Goal: Transaction & Acquisition: Purchase product/service

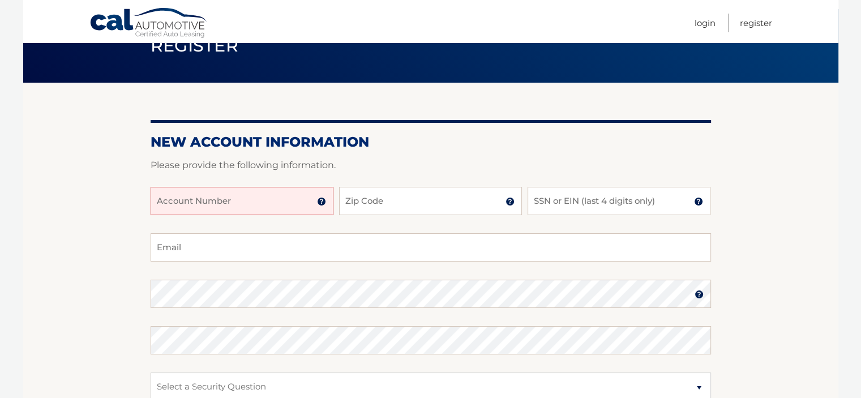
scroll to position [57, 0]
click at [384, 153] on form "New Account Information Please provide the following information. Account Numbe…" at bounding box center [431, 328] width 560 height 391
click at [201, 199] on input "Account Number" at bounding box center [242, 200] width 183 height 28
paste input "44455992964"
type input "44455992964"
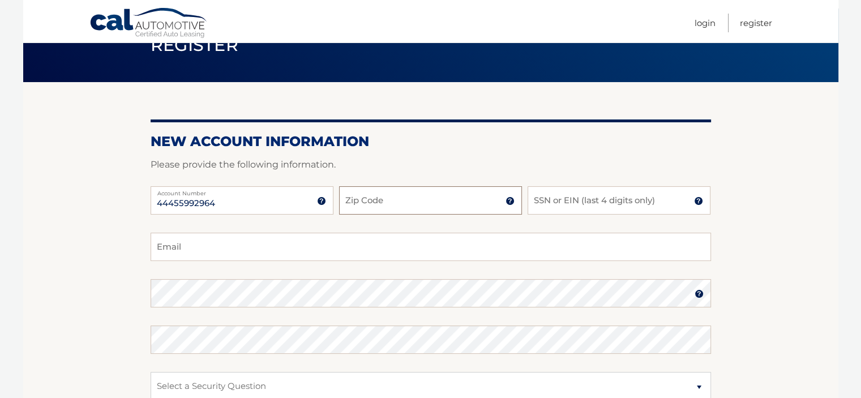
click at [443, 192] on input "Zip Code" at bounding box center [430, 200] width 183 height 28
type input "07081"
click at [601, 197] on input "SSN or EIN (last 4 digits only)" at bounding box center [619, 200] width 183 height 28
type input "0"
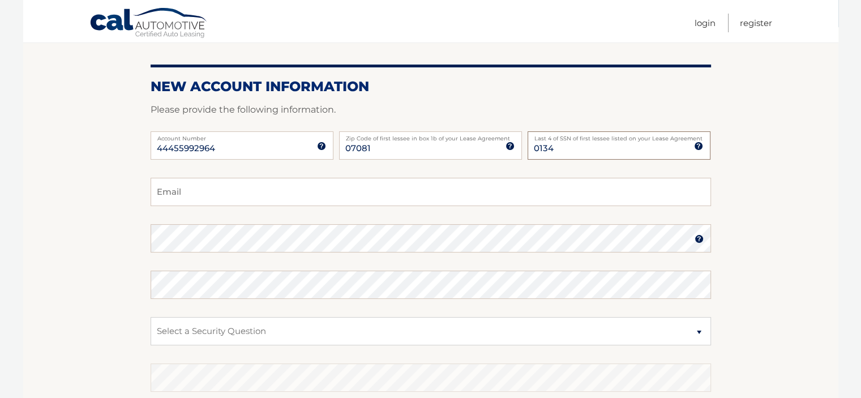
scroll to position [113, 0]
type input "0134"
click at [281, 188] on input "Email" at bounding box center [431, 190] width 560 height 28
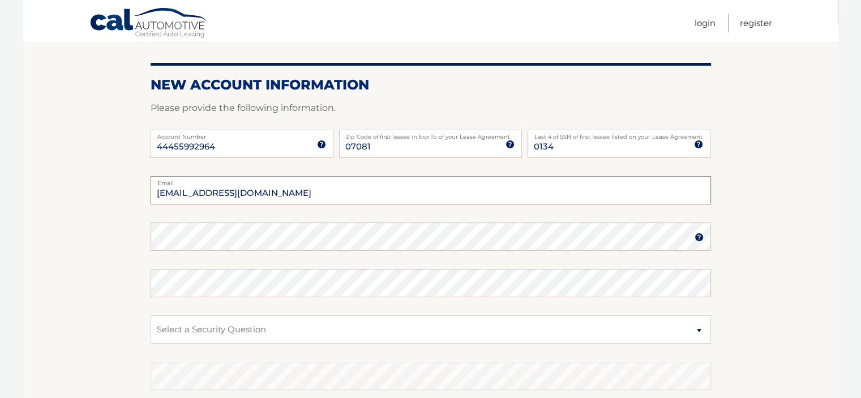
type input "andrehoward64@yahoo.com"
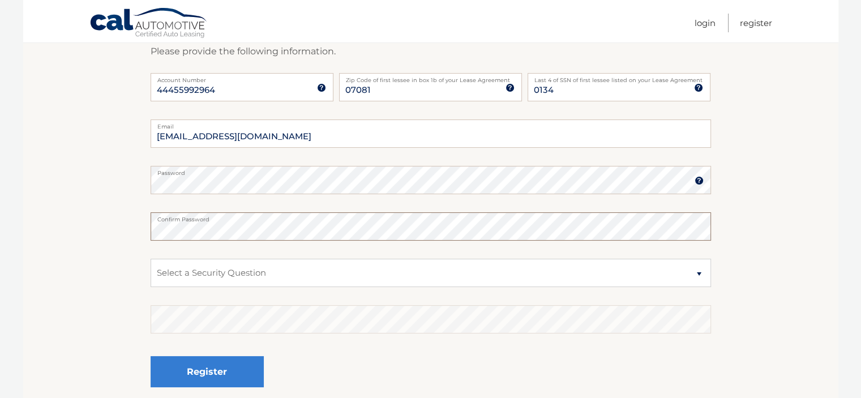
scroll to position [226, 0]
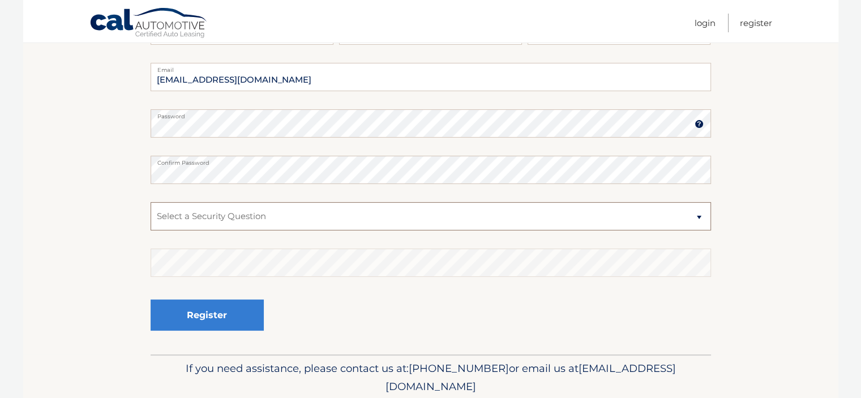
click at [337, 219] on select "Select a Security Question What was the name of your elementary school? What is…" at bounding box center [431, 216] width 560 height 28
select select "1"
click at [151, 202] on select "Select a Security Question What was the name of your elementary school? What is…" at bounding box center [431, 216] width 560 height 28
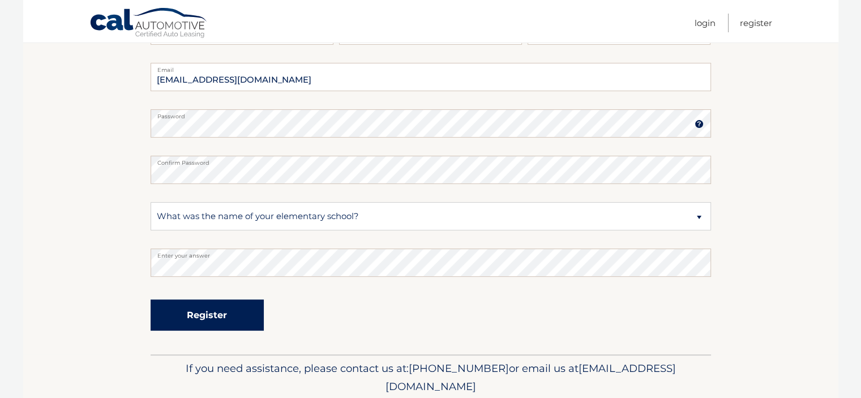
click at [217, 316] on button "Register" at bounding box center [207, 314] width 113 height 31
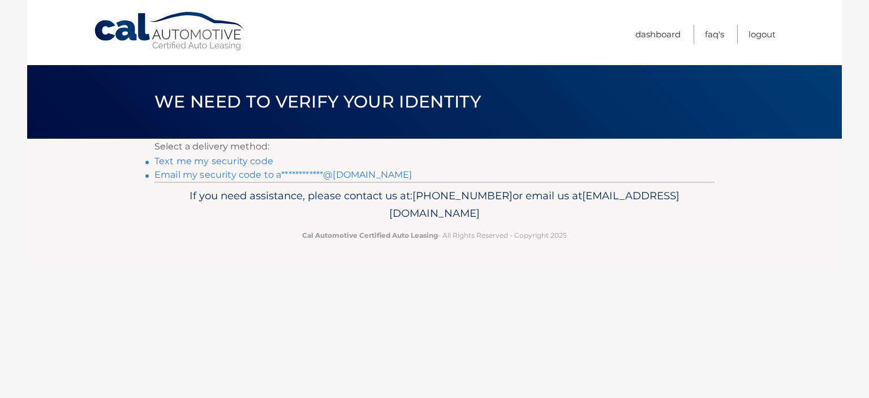
click at [252, 164] on link "Text me my security code" at bounding box center [214, 161] width 119 height 11
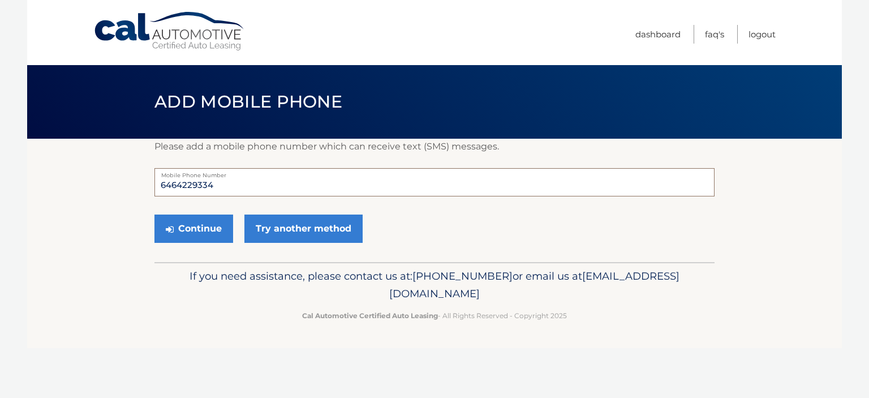
click at [223, 187] on input "6464229334" at bounding box center [435, 182] width 560 height 28
type input "6"
type input "3473513985"
click at [190, 231] on button "Continue" at bounding box center [194, 229] width 79 height 28
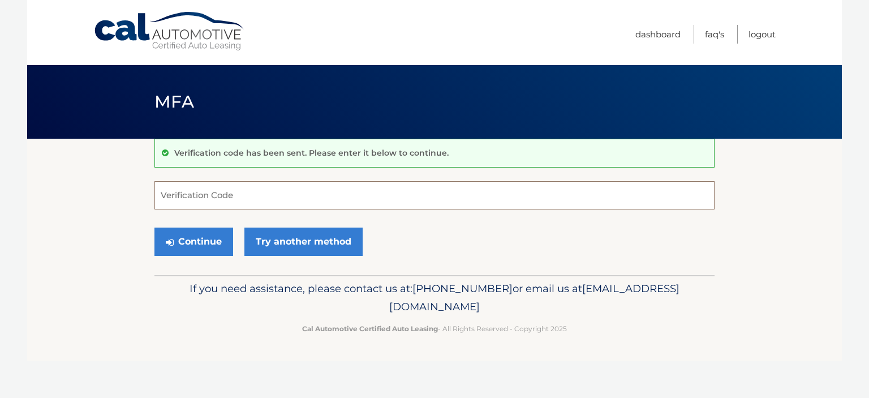
click at [211, 198] on input "Verification Code" at bounding box center [435, 195] width 560 height 28
type input "701414"
click at [191, 246] on button "Continue" at bounding box center [194, 242] width 79 height 28
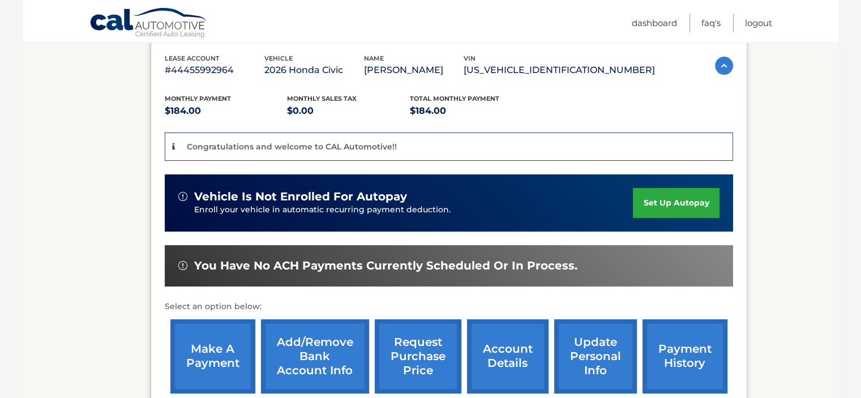
scroll to position [215, 0]
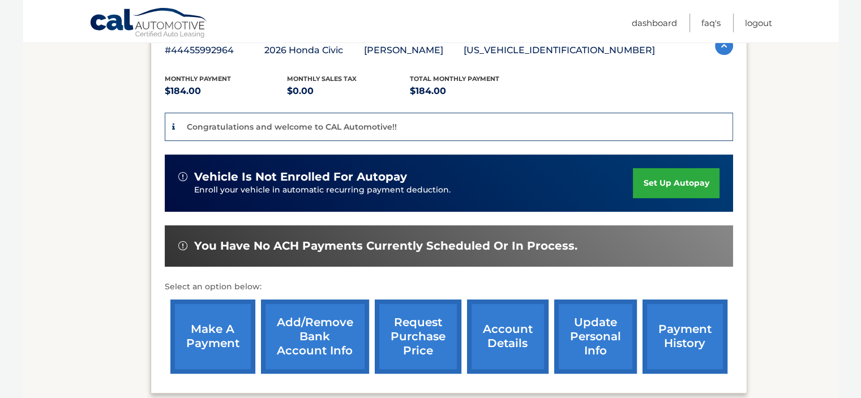
click at [212, 332] on link "make a payment" at bounding box center [212, 336] width 85 height 74
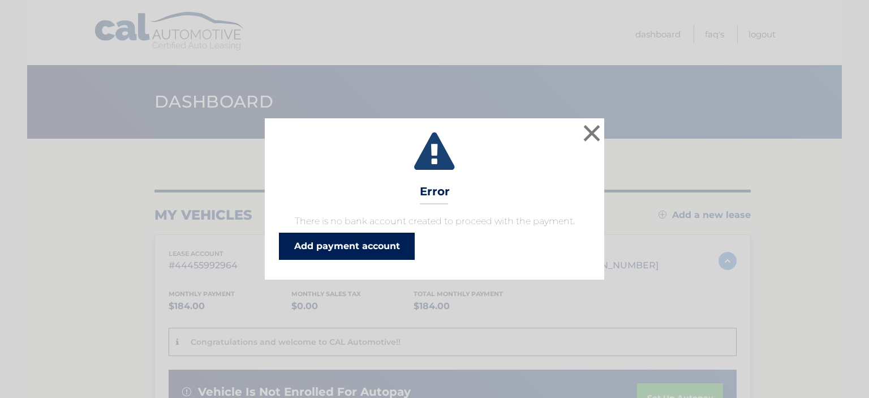
click at [322, 242] on link "Add payment account" at bounding box center [347, 246] width 136 height 27
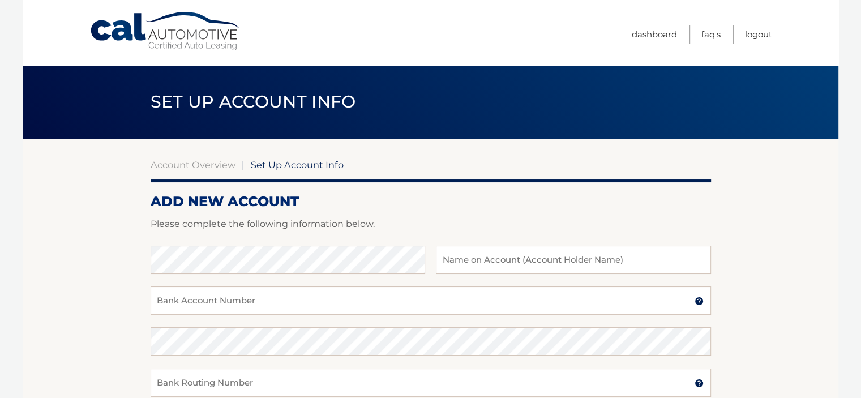
click at [301, 167] on span "Set Up Account Info" at bounding box center [297, 164] width 93 height 11
click at [191, 157] on div "Account Overview | Set Up Account Info ADD NEW ACCOUNT Please complete the foll…" at bounding box center [431, 355] width 560 height 432
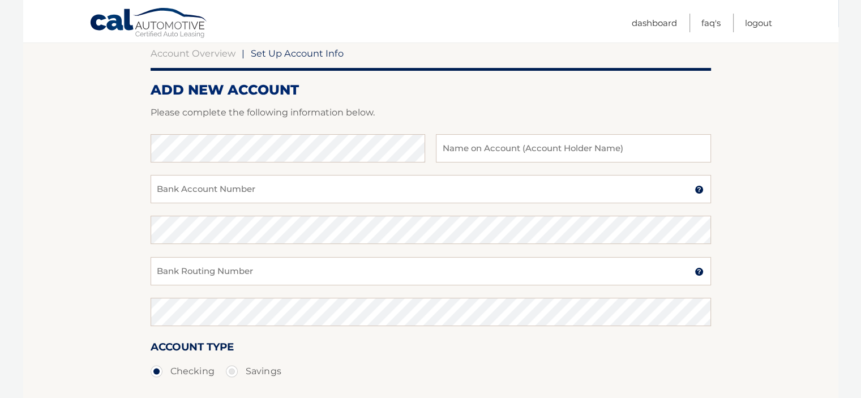
scroll to position [88, 0]
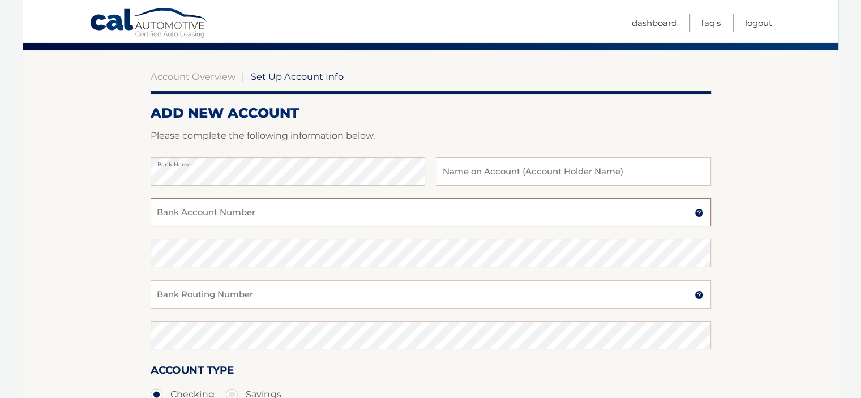
click at [308, 219] on input "Bank Account Number" at bounding box center [431, 212] width 560 height 28
click at [282, 216] on input "Bank Account Number" at bounding box center [431, 212] width 560 height 28
type input "4351507088"
click at [203, 299] on input "Bank Routing Number" at bounding box center [431, 294] width 560 height 28
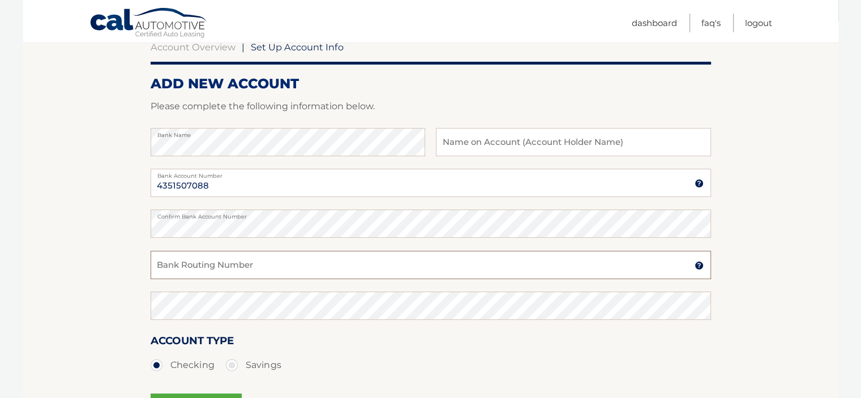
scroll to position [145, 0]
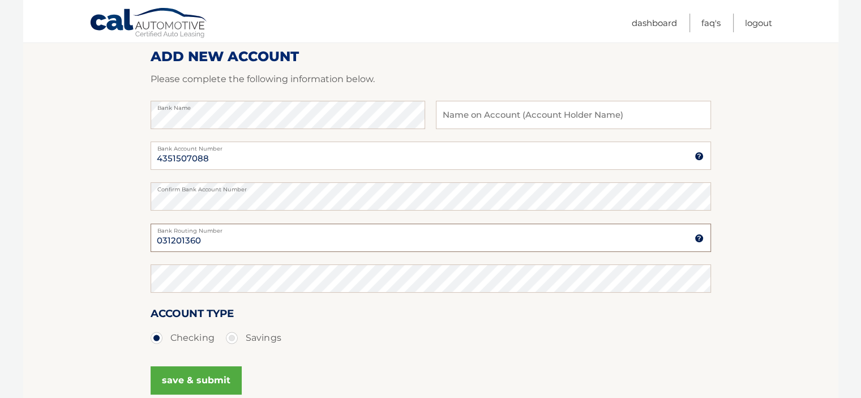
type input "031201360"
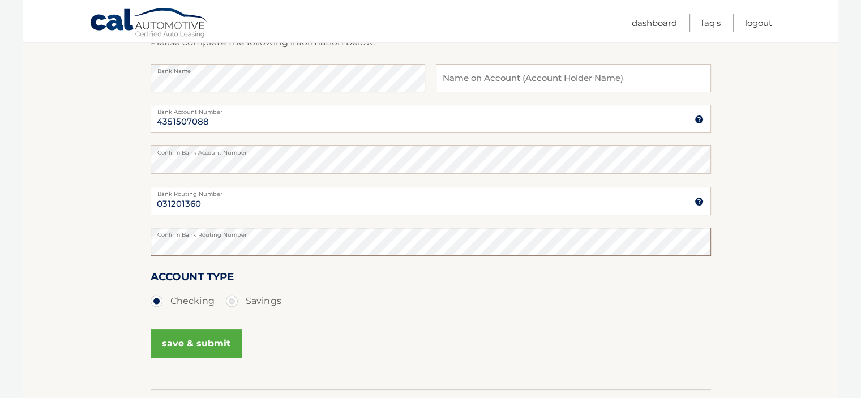
scroll to position [201, 0]
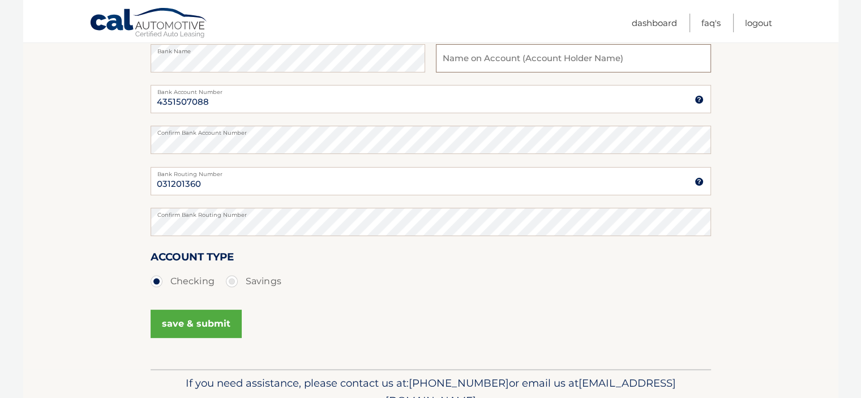
click at [555, 58] on input "text" at bounding box center [573, 58] width 275 height 28
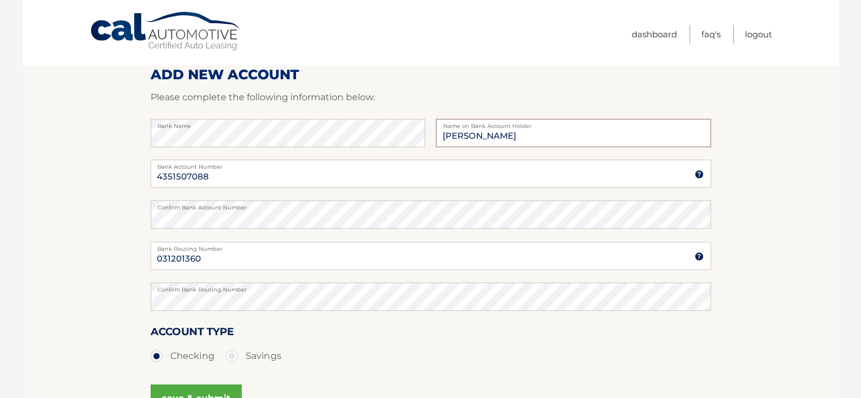
scroll to position [258, 0]
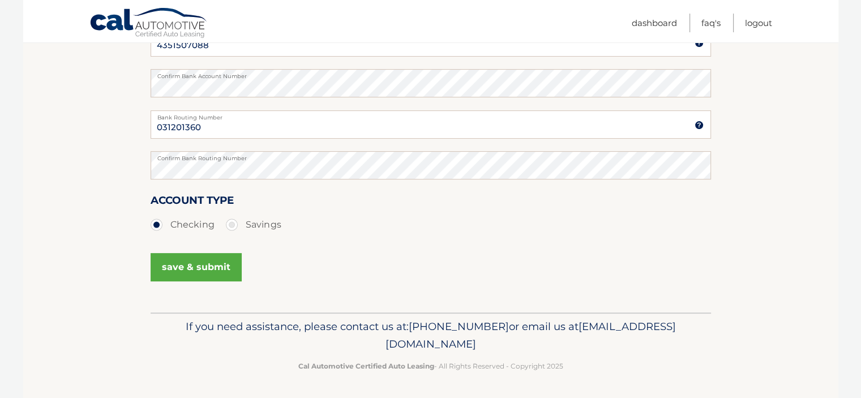
type input "Andre Howard"
click at [180, 267] on button "save & submit" at bounding box center [196, 267] width 91 height 28
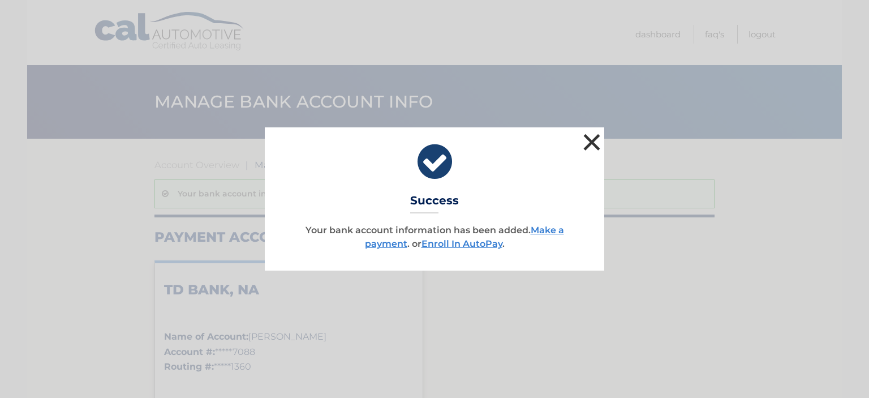
click at [586, 147] on button "×" at bounding box center [592, 142] width 23 height 23
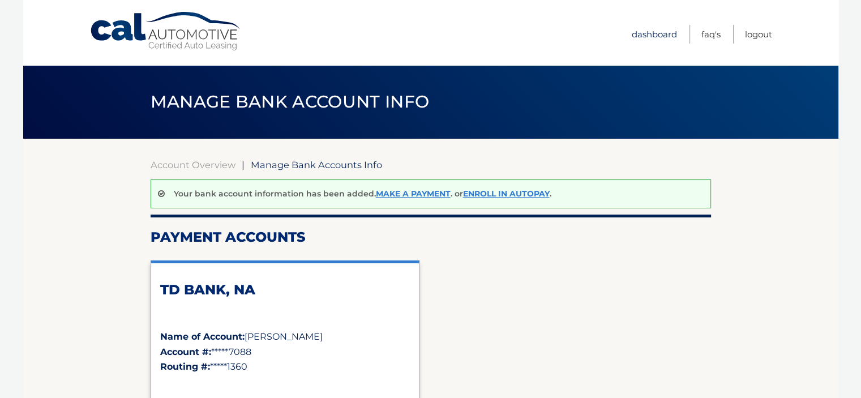
click at [657, 33] on link "Dashboard" at bounding box center [654, 34] width 45 height 19
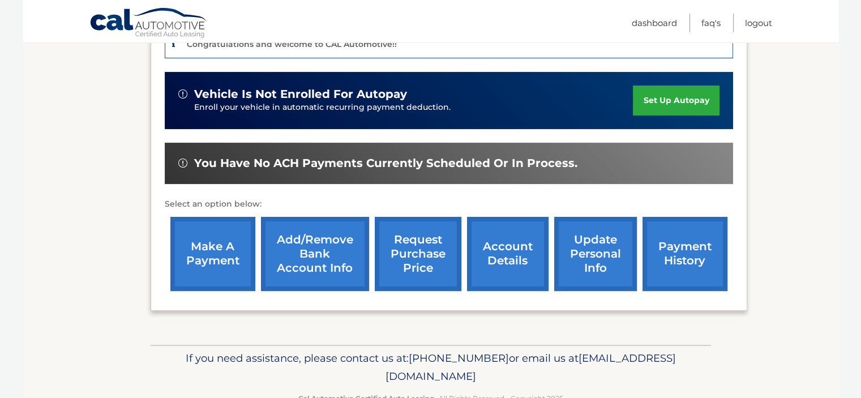
scroll to position [328, 0]
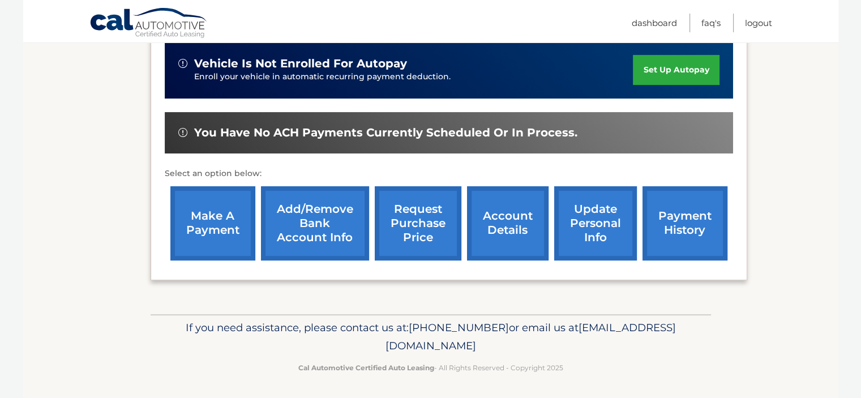
click at [220, 224] on link "make a payment" at bounding box center [212, 223] width 85 height 74
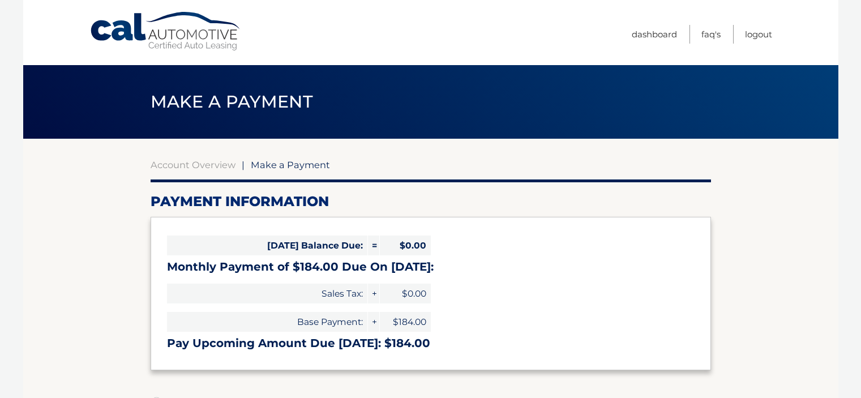
select select "MWYxZjQwOGYtMzQ4Yy00YTFiLWE4ZDEtMjc2ZjE5MWY1Yzlm"
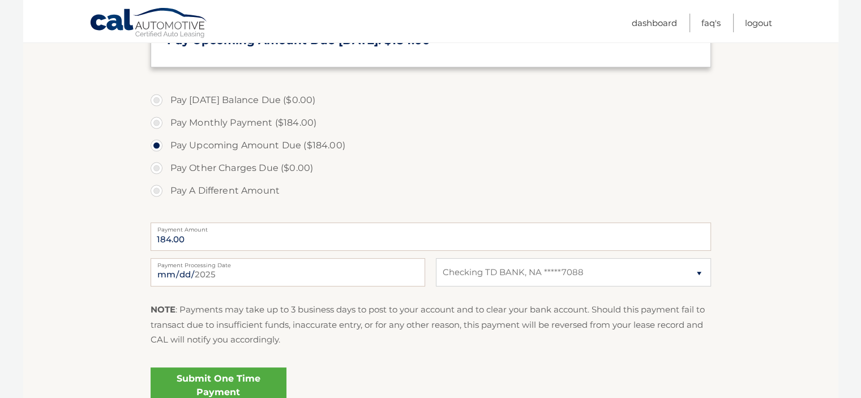
scroll to position [283, 0]
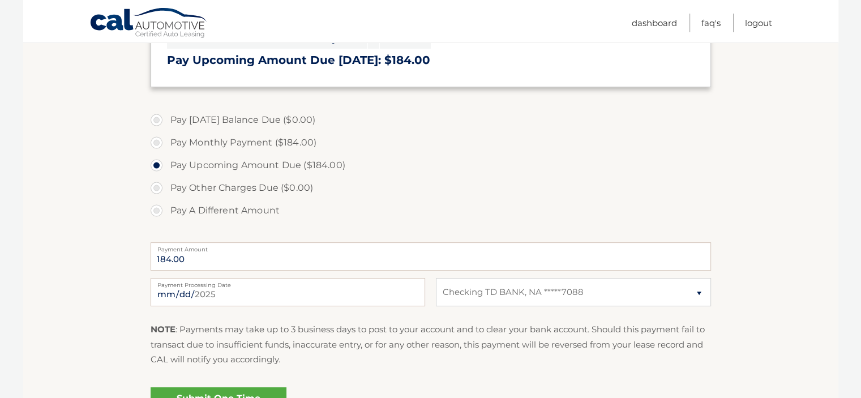
click at [547, 185] on label "Pay Other Charges Due ($0.00)" at bounding box center [431, 188] width 560 height 23
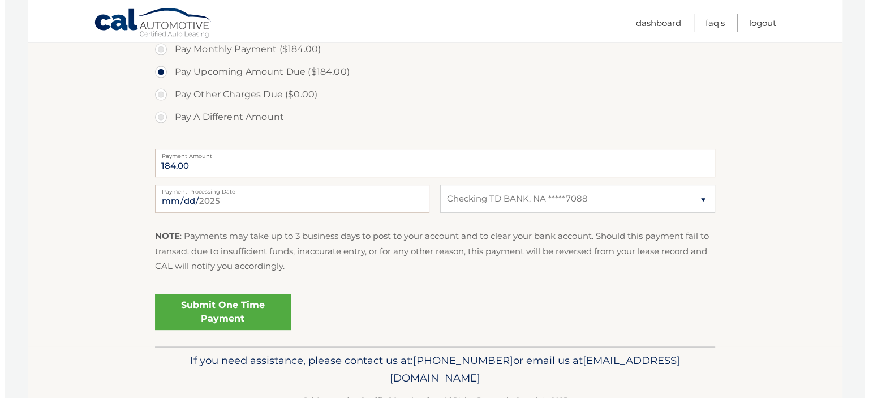
scroll to position [396, 0]
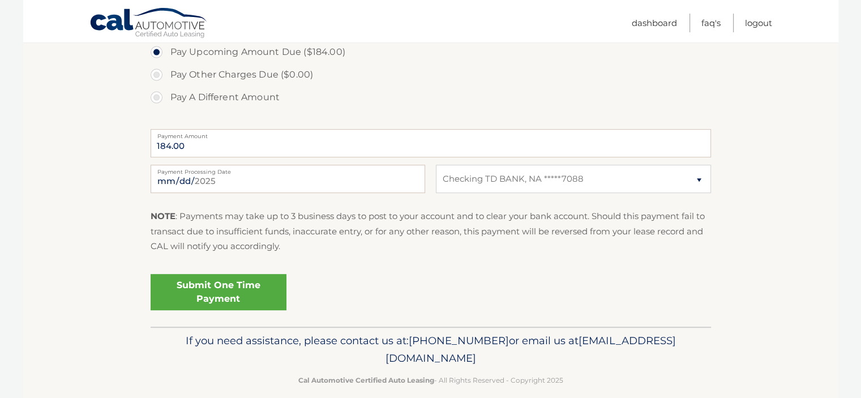
click at [208, 296] on link "Submit One Time Payment" at bounding box center [219, 292] width 136 height 36
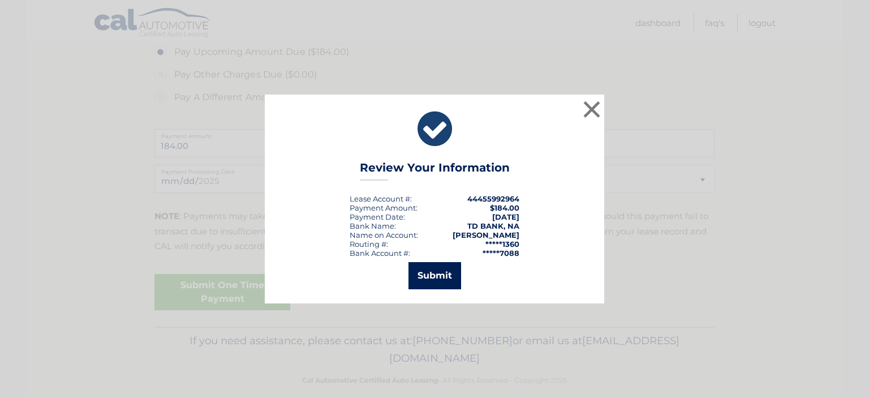
click at [425, 275] on button "Submit" at bounding box center [435, 275] width 53 height 27
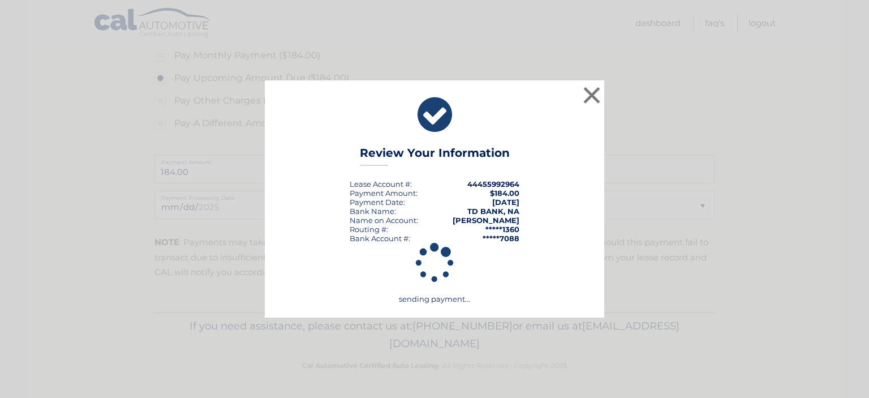
scroll to position [369, 0]
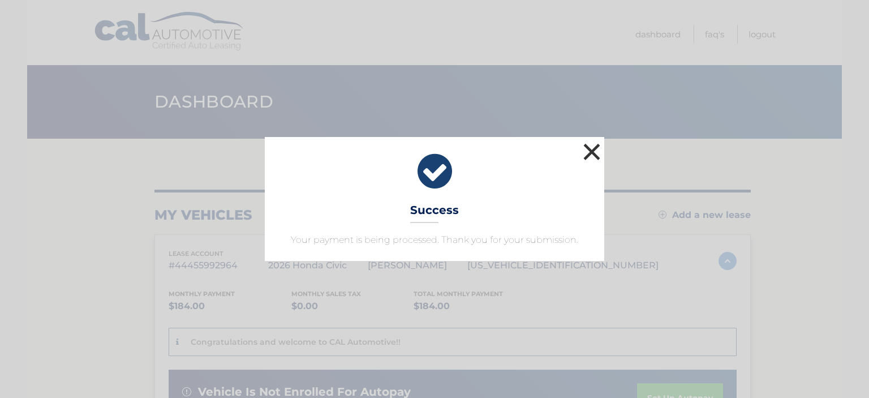
click at [590, 151] on button "×" at bounding box center [592, 151] width 23 height 23
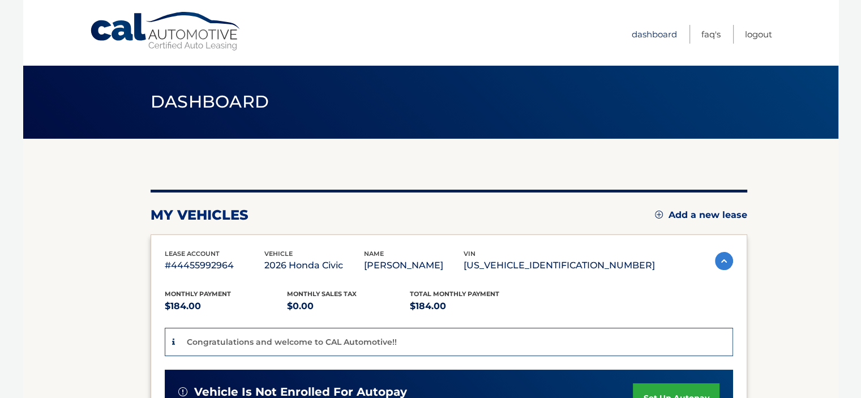
click at [644, 32] on link "Dashboard" at bounding box center [654, 34] width 45 height 19
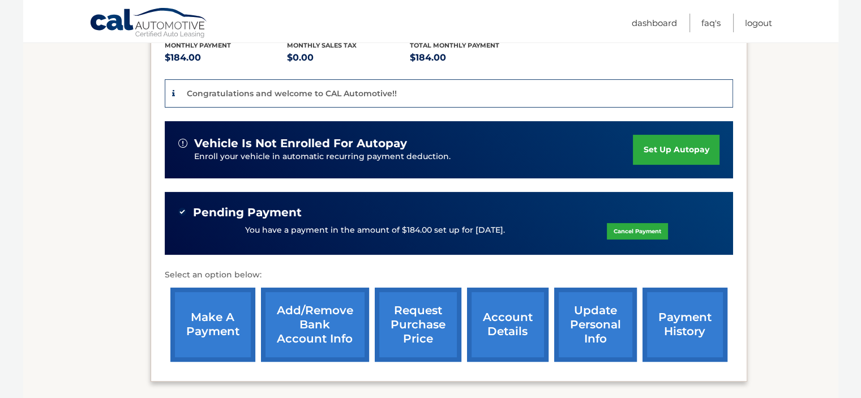
scroll to position [67, 0]
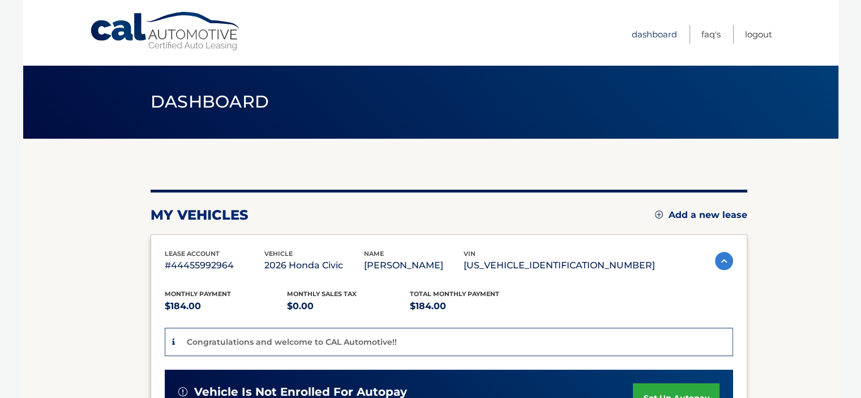
click at [659, 33] on link "Dashboard" at bounding box center [654, 34] width 45 height 19
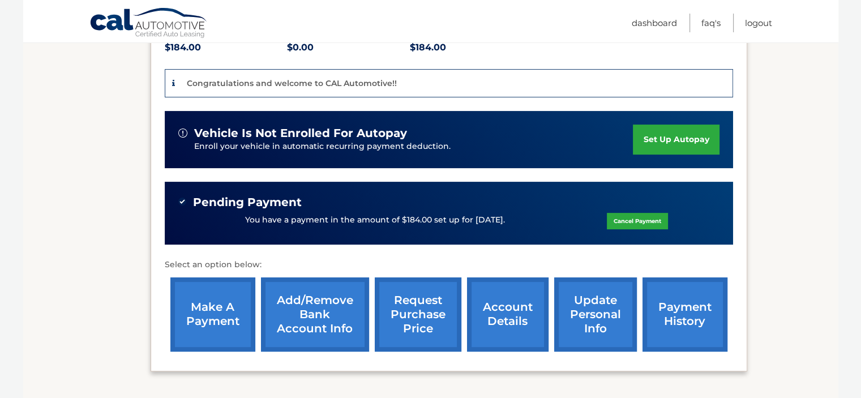
scroll to position [350, 0]
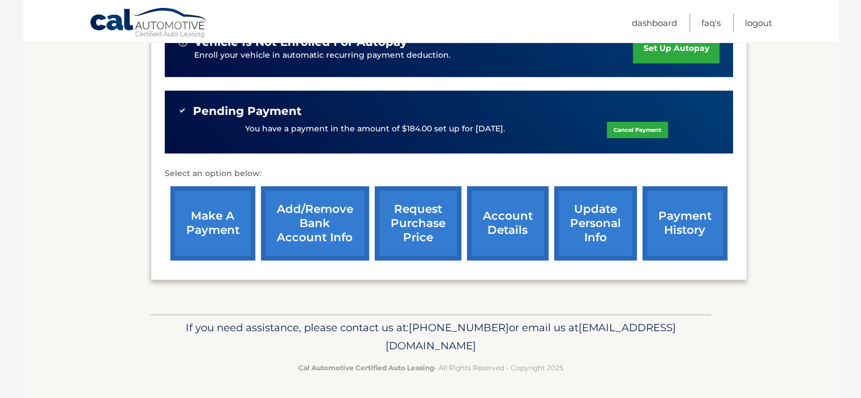
click at [687, 215] on link "payment history" at bounding box center [684, 223] width 85 height 74
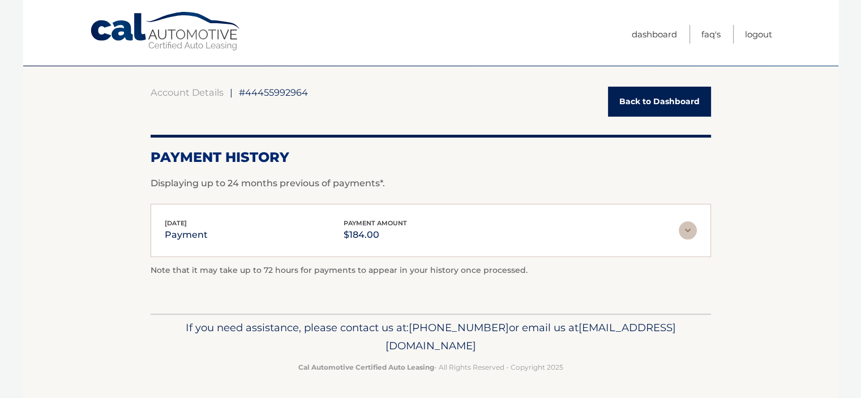
scroll to position [73, 0]
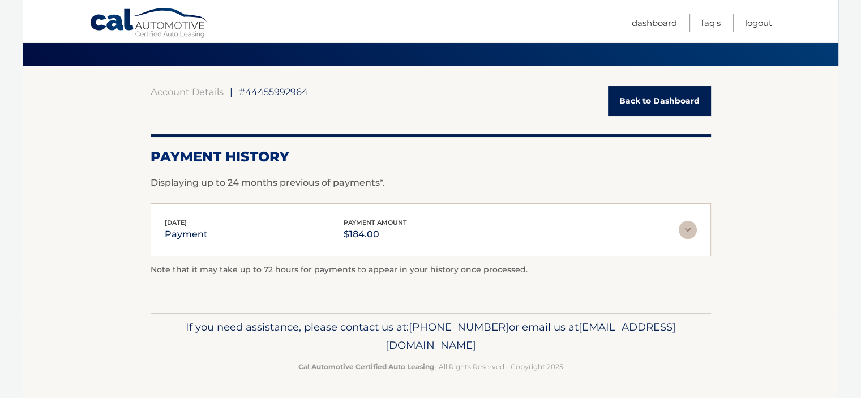
click at [686, 233] on img at bounding box center [688, 230] width 18 height 18
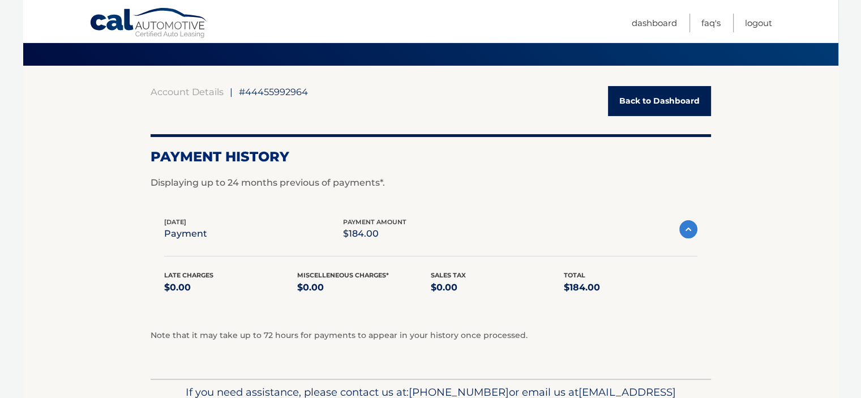
click at [686, 233] on img at bounding box center [688, 229] width 18 height 18
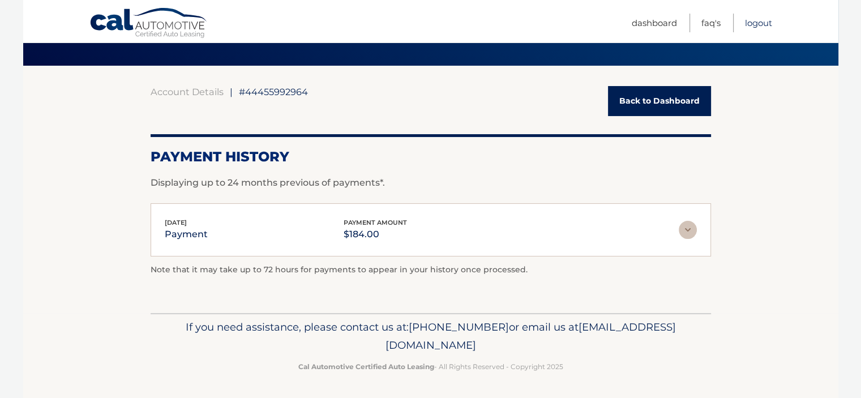
drag, startPoint x: 754, startPoint y: 23, endPoint x: 747, endPoint y: 20, distance: 7.6
click at [754, 23] on link "Logout" at bounding box center [758, 23] width 27 height 19
